Goal: Task Accomplishment & Management: Manage account settings

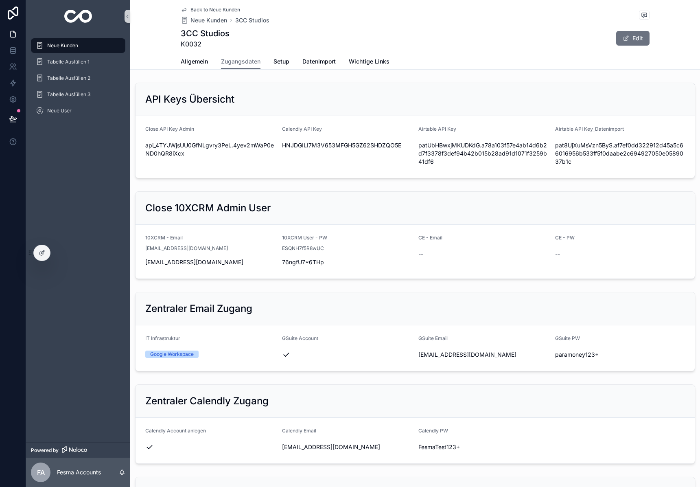
scroll to position [845, 0]
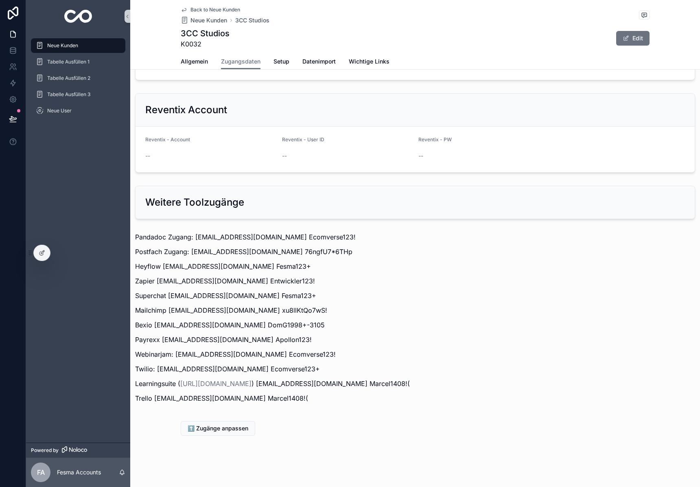
click at [509, 281] on p "Zapier info@3ccstudios.com Entwickler123!" at bounding box center [415, 281] width 560 height 10
click at [83, 15] on img "scrollable content" at bounding box center [78, 16] width 28 height 13
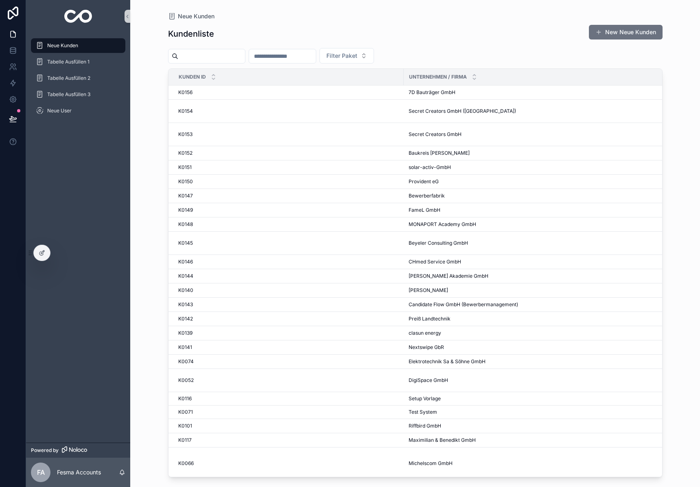
click at [207, 59] on input "scrollable content" at bounding box center [211, 55] width 67 height 11
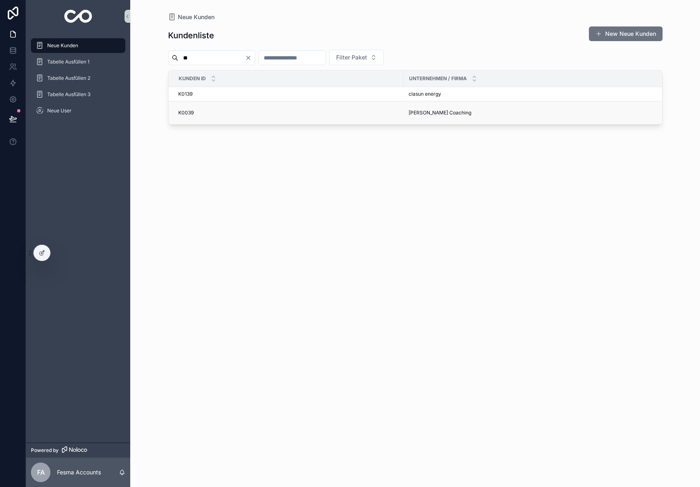
type input "**"
click at [427, 114] on span "Alexandra Weber Coaching" at bounding box center [440, 112] width 63 height 7
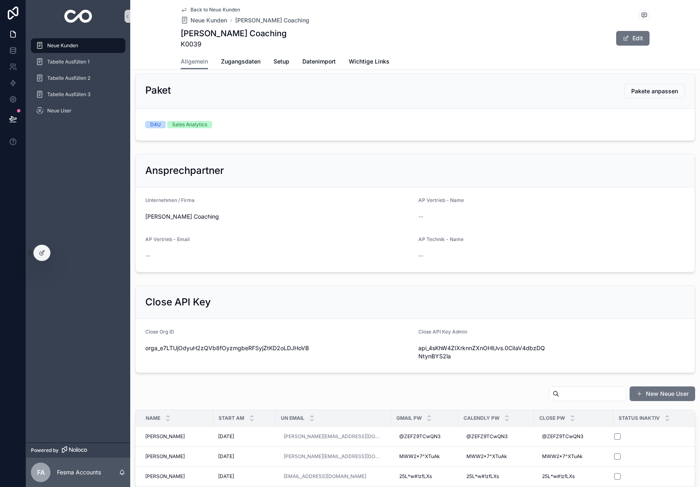
scroll to position [276, 0]
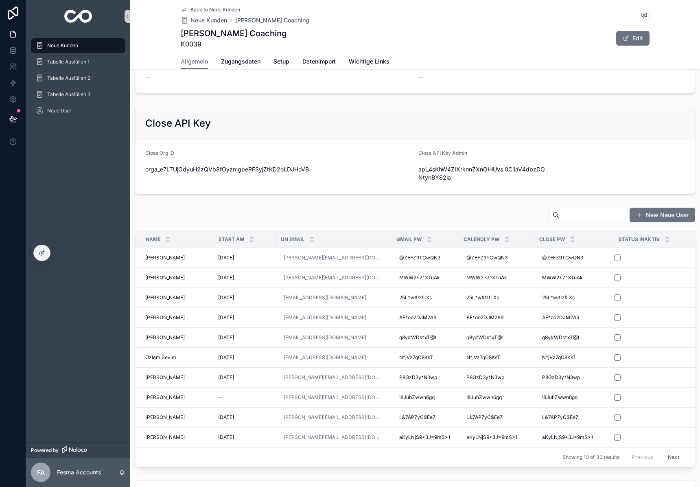
click at [567, 216] on input "scrollable content" at bounding box center [592, 214] width 67 height 11
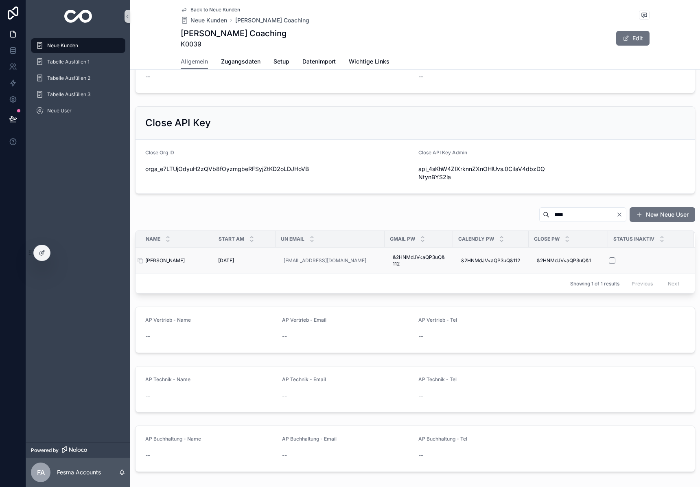
type input "****"
click at [167, 261] on span "Antje Jenne" at bounding box center [164, 260] width 39 height 7
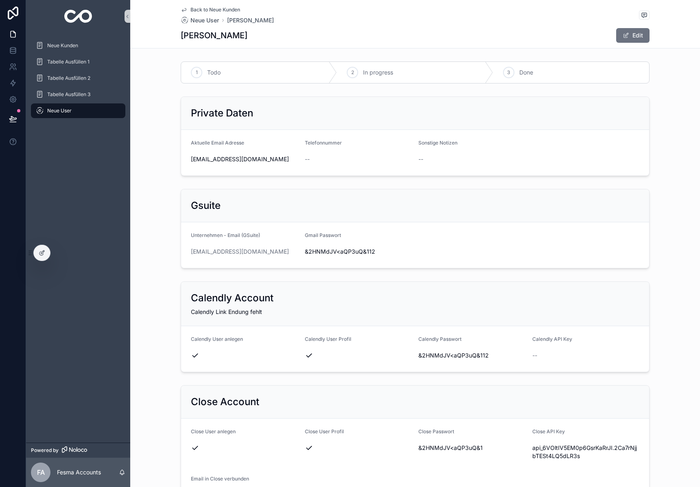
drag, startPoint x: 296, startPoint y: 250, endPoint x: 169, endPoint y: 250, distance: 126.6
click at [169, 250] on div "Gsuite Unternehmen - Email (GSuite) antje@alexandraweber-coaching.de Gmail Pass…" at bounding box center [415, 229] width 570 height 86
copy link "antje@alexandraweber-coaching.de"
click at [322, 251] on span "&2HNMdJV<aQP3uQ&112" at bounding box center [358, 251] width 107 height 8
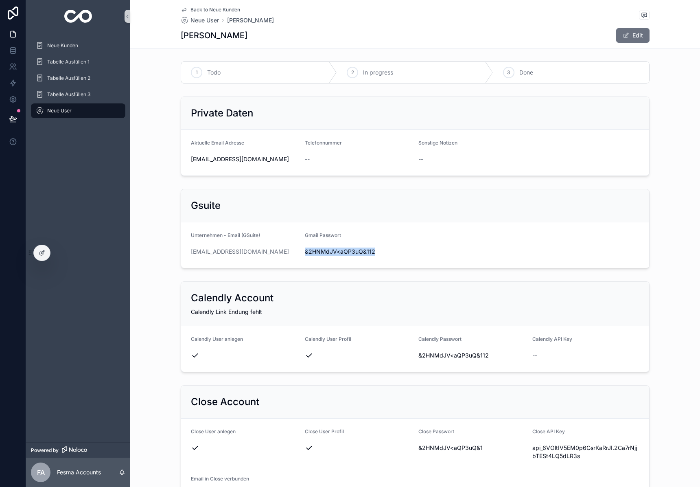
click at [322, 251] on span "&2HNMdJV<aQP3uQ&112" at bounding box center [358, 251] width 107 height 8
copy span "&2HNMdJV<aQP3uQ&112"
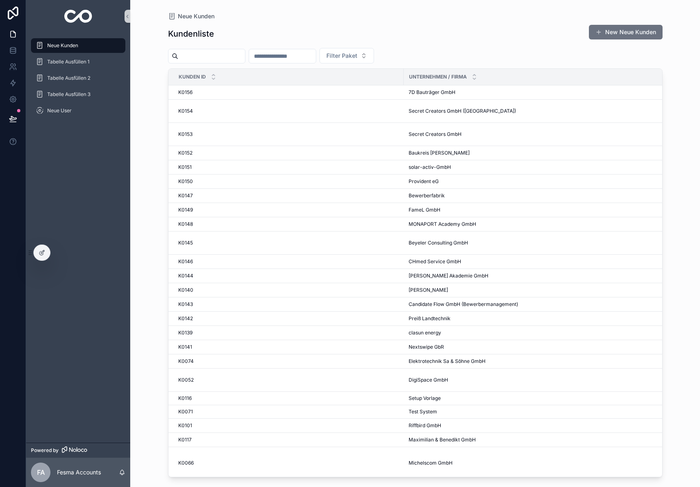
click at [196, 51] on input "scrollable content" at bounding box center [211, 55] width 67 height 11
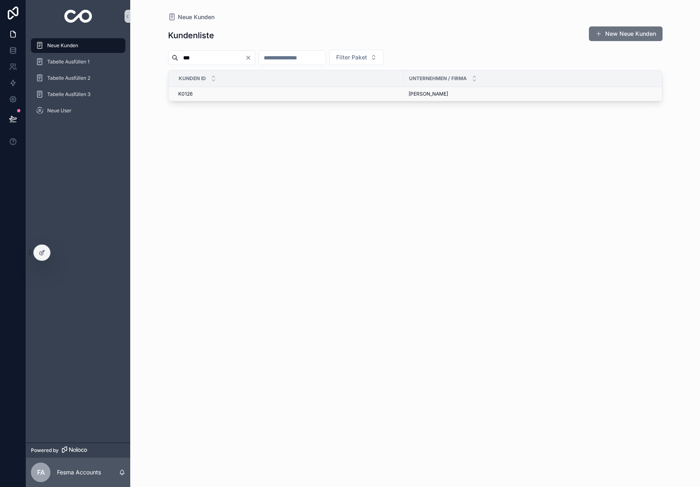
type input "***"
click at [418, 93] on span "[PERSON_NAME]" at bounding box center [428, 94] width 39 height 7
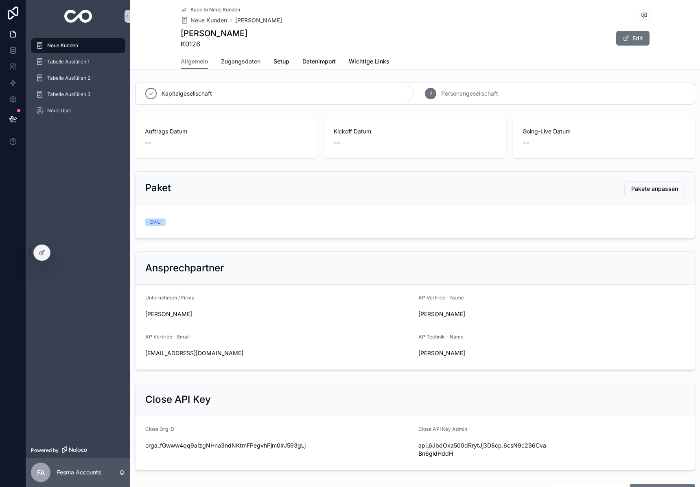
click at [234, 59] on span "Zugangsdaten" at bounding box center [240, 61] width 39 height 8
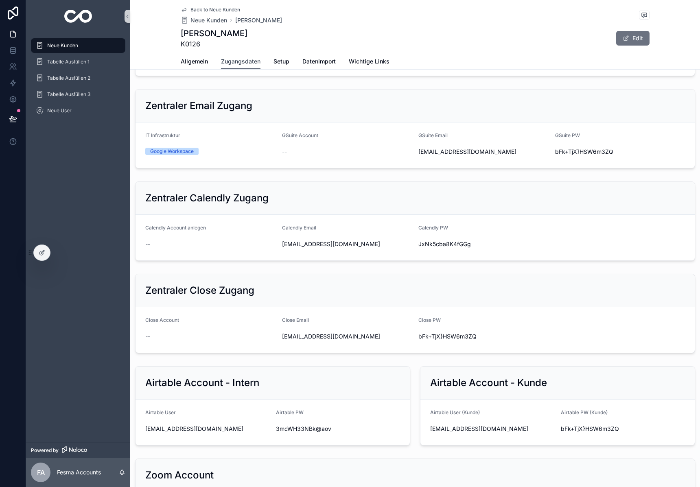
scroll to position [250, 0]
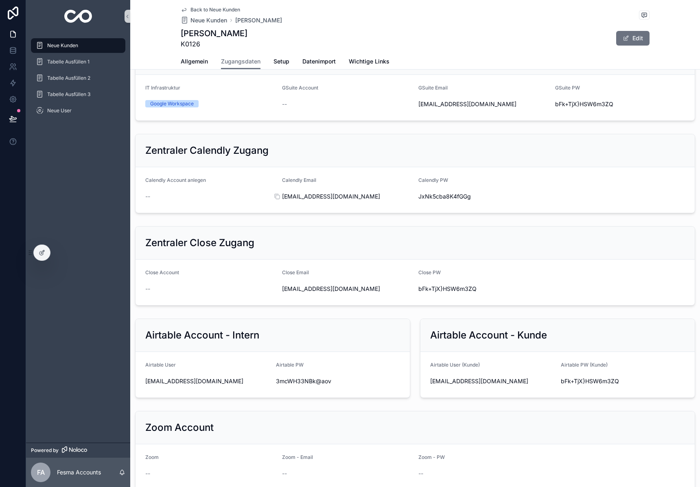
click at [309, 201] on span "[EMAIL_ADDRESS][DOMAIN_NAME]" at bounding box center [347, 197] width 130 height 8
copy div "[EMAIL_ADDRESS][DOMAIN_NAME]"
click at [462, 201] on span "JxNk5cba8K4fGGg" at bounding box center [483, 197] width 130 height 8
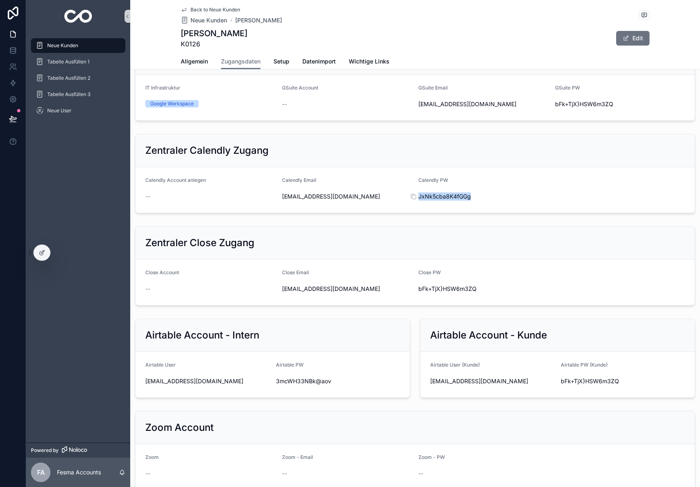
click at [462, 201] on span "JxNk5cba8K4fGGg" at bounding box center [483, 197] width 130 height 8
copy div "JxNk5cba8K4fGGg"
click at [298, 32] on div "[PERSON_NAME] K0126 Edit" at bounding box center [415, 38] width 469 height 21
click at [72, 16] on img "scrollable content" at bounding box center [78, 16] width 28 height 13
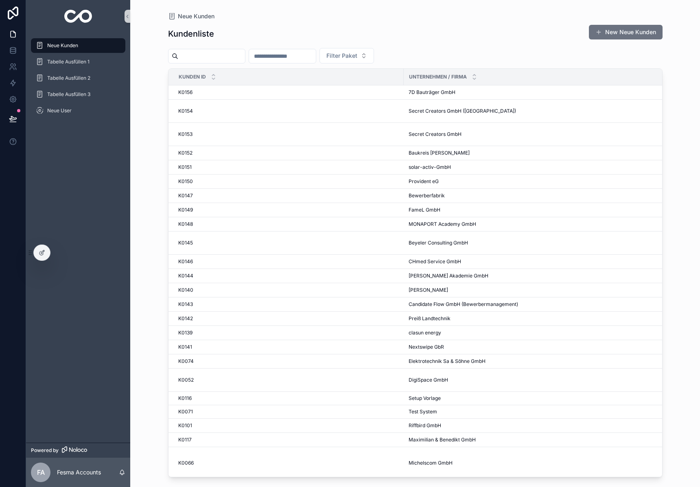
click at [217, 55] on input "scrollable content" at bounding box center [211, 55] width 67 height 11
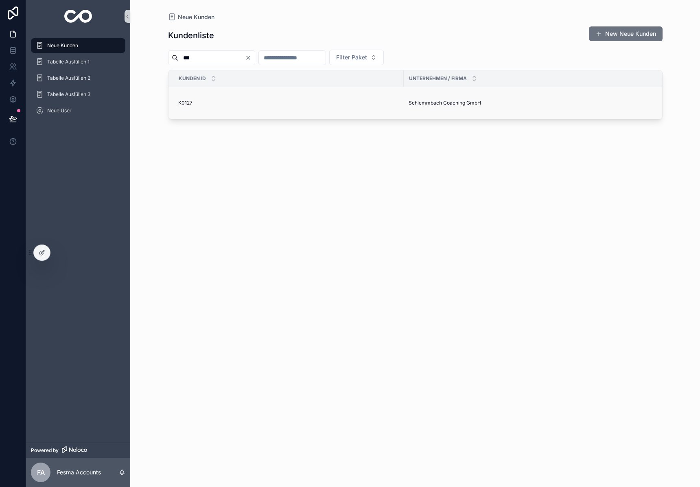
type input "***"
click at [427, 106] on span "Schlemmbach Coaching GmbH" at bounding box center [445, 103] width 72 height 7
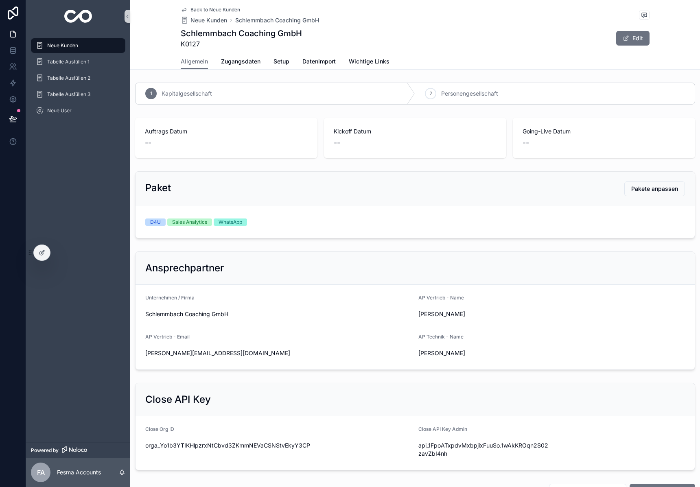
click at [228, 57] on span "Zugangsdaten" at bounding box center [240, 61] width 39 height 8
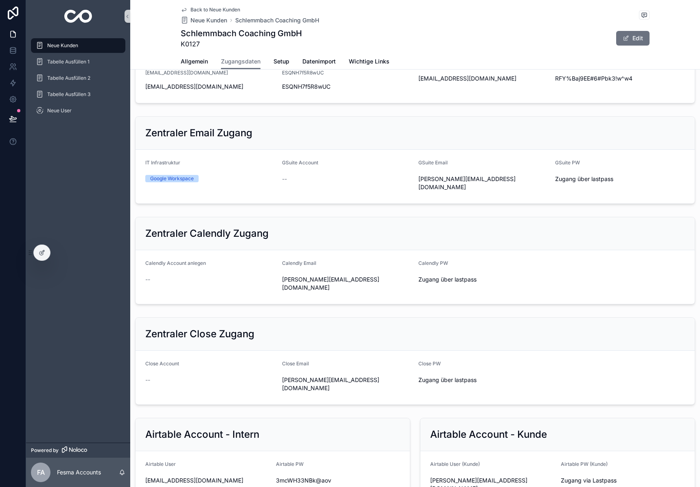
scroll to position [253, 0]
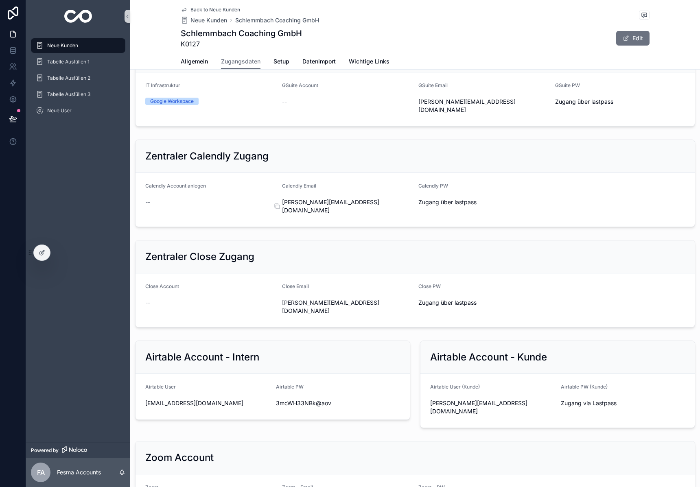
click at [326, 214] on span "ramon@ramon-schlemmbach.de" at bounding box center [347, 206] width 130 height 16
copy div "ramon@ramon-schlemmbach.de"
